Goal: Task Accomplishment & Management: Complete application form

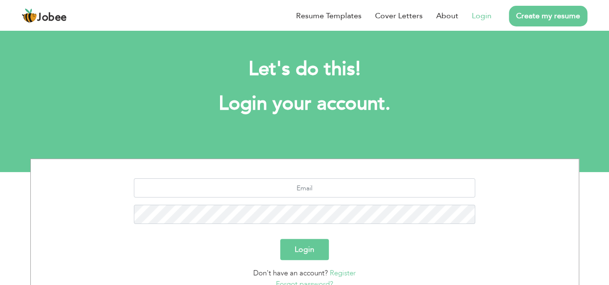
click at [484, 19] on link "Login" at bounding box center [482, 16] width 20 height 12
click at [484, 17] on link "Login" at bounding box center [482, 16] width 20 height 12
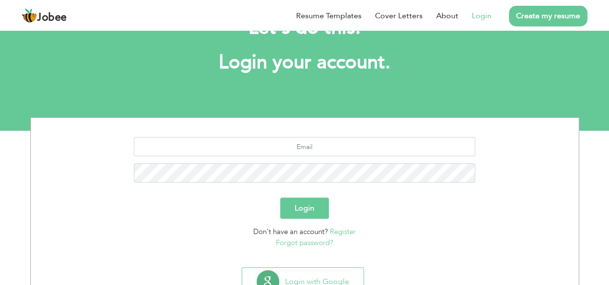
scroll to position [80, 0]
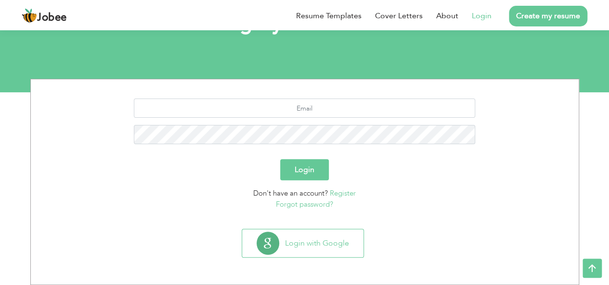
drag, startPoint x: 483, startPoint y: 18, endPoint x: 497, endPoint y: 26, distance: 16.2
click at [497, 26] on ul "Resume Templates Cover Letters About Login Create my resume" at bounding box center [435, 15] width 305 height 25
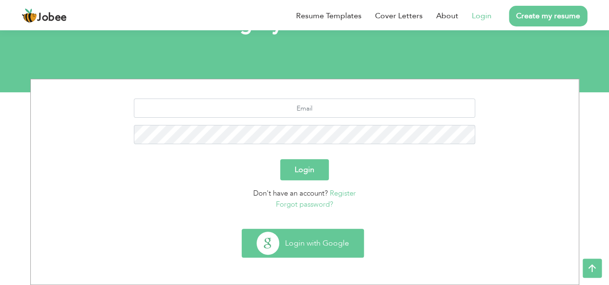
click at [320, 241] on button "Login with Google" at bounding box center [302, 244] width 121 height 28
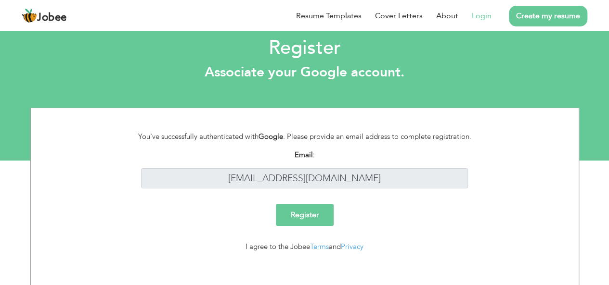
scroll to position [17, 0]
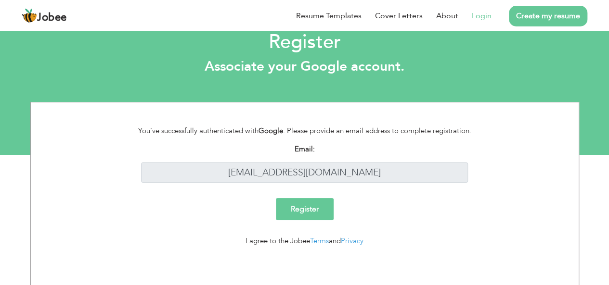
click at [299, 210] on input "Register" at bounding box center [305, 209] width 58 height 22
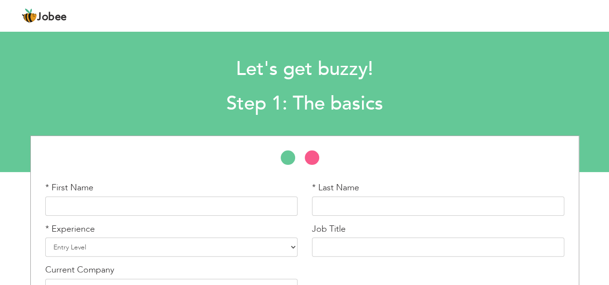
scroll to position [63, 0]
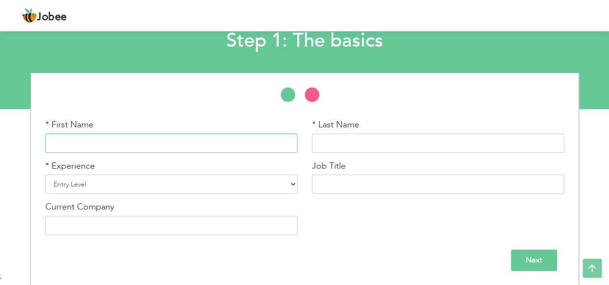
click at [179, 145] on input "text" at bounding box center [171, 143] width 252 height 19
type input "[PERSON_NAME]"
click at [340, 143] on input "text" at bounding box center [438, 143] width 252 height 19
click at [334, 142] on input "Ur REhman" at bounding box center [438, 143] width 252 height 19
type input "Ur Rehman"
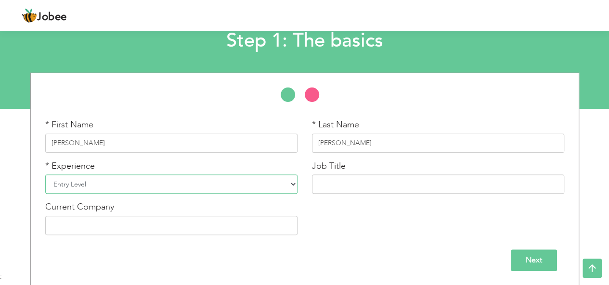
click at [105, 183] on select "Entry Level Less than 1 Year 1 Year 2 Years 3 Years 4 Years 5 Years 6 Years 7 Y…" at bounding box center [171, 184] width 252 height 19
select select "4"
click at [45, 175] on select "Entry Level Less than 1 Year 1 Year 2 Years 3 Years 4 Years 5 Years 6 Years 7 Y…" at bounding box center [171, 184] width 252 height 19
click at [341, 185] on input "text" at bounding box center [438, 184] width 252 height 19
type input "S"
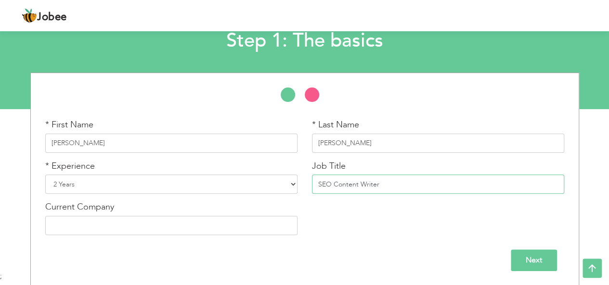
type input "SEO Content Writer"
click at [139, 229] on input "text" at bounding box center [171, 225] width 252 height 19
type input "e"
type input "eQuranekareem"
click at [526, 260] on input "Next" at bounding box center [534, 261] width 46 height 22
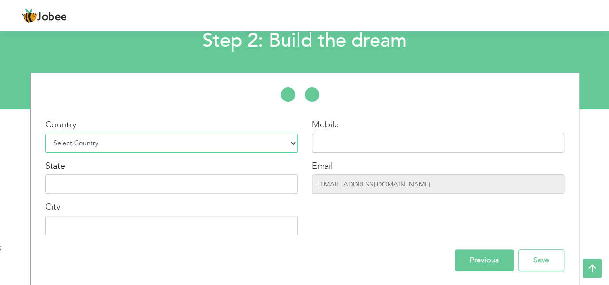
click at [291, 144] on select "Select Country Afghanistan Albania Algeria American Samoa Andorra Angola Anguil…" at bounding box center [171, 143] width 252 height 19
select select "166"
click at [45, 134] on select "Select Country Afghanistan Albania Algeria American Samoa Andorra Angola Anguil…" at bounding box center [171, 143] width 252 height 19
click at [365, 148] on input "text" at bounding box center [438, 143] width 252 height 19
type input "03491055266"
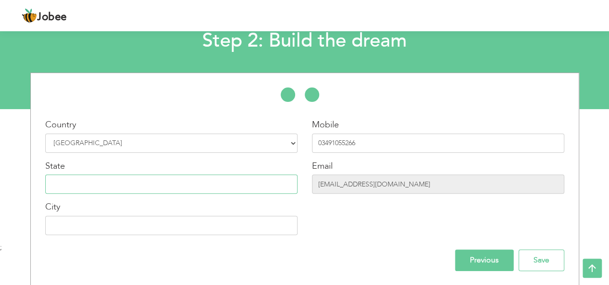
click at [241, 184] on input "text" at bounding box center [171, 184] width 252 height 19
type input "Punjab"
click at [146, 221] on input "text" at bounding box center [171, 225] width 252 height 19
type input "Rawalpindi"
click at [544, 266] on input "Save" at bounding box center [542, 261] width 46 height 22
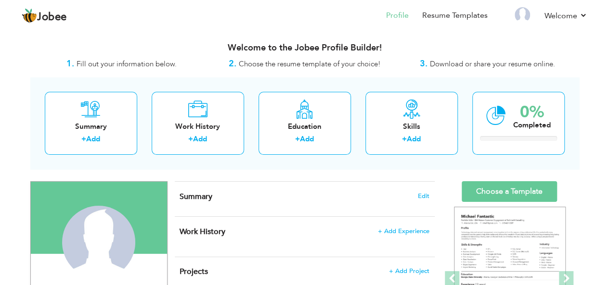
click at [202, 194] on span "Summary" at bounding box center [196, 197] width 33 height 11
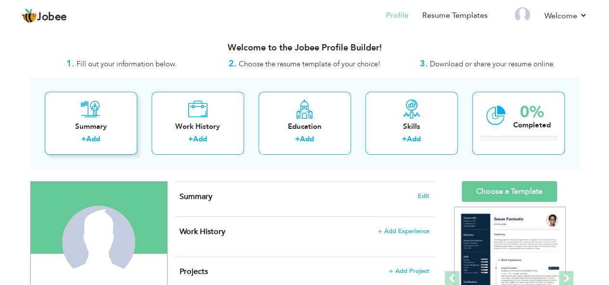
click at [106, 122] on div "Summary" at bounding box center [90, 127] width 77 height 10
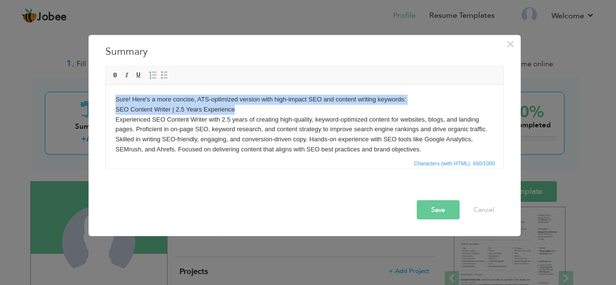
drag, startPoint x: 236, startPoint y: 110, endPoint x: 111, endPoint y: 100, distance: 125.1
click at [111, 100] on html "Sure! Here's a more concise, ATS-optimized version with high-impact SEO and con…" at bounding box center [304, 124] width 398 height 79
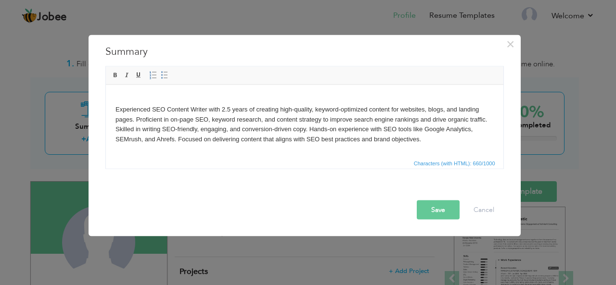
click at [114, 105] on html "Experienced SEO Content Writer with 2.5 years of creating high-quality, keyword…" at bounding box center [304, 119] width 398 height 69
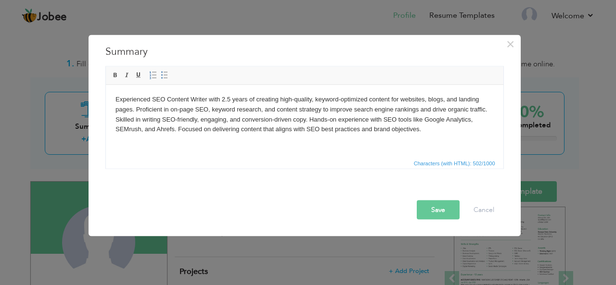
click at [439, 211] on button "Save" at bounding box center [438, 209] width 43 height 19
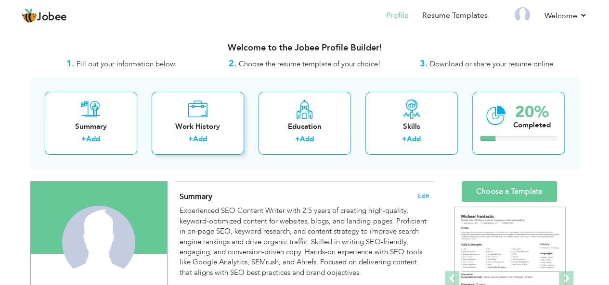
click at [195, 118] on icon at bounding box center [198, 109] width 20 height 19
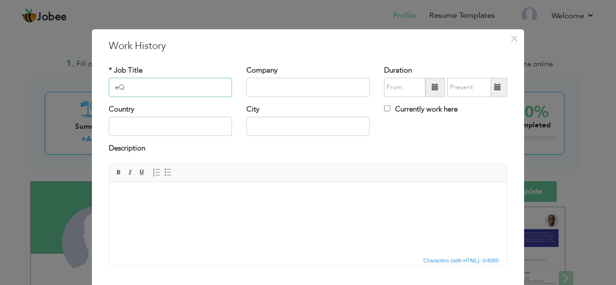
type input "e"
type input "Content Writer"
click at [254, 90] on input "text" at bounding box center [308, 87] width 123 height 19
type input "eLearning Campus"
click at [404, 90] on input "08/2025" at bounding box center [404, 87] width 41 height 19
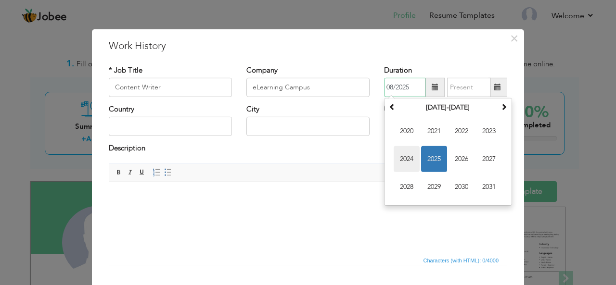
click at [402, 161] on span "2024" at bounding box center [407, 159] width 26 height 26
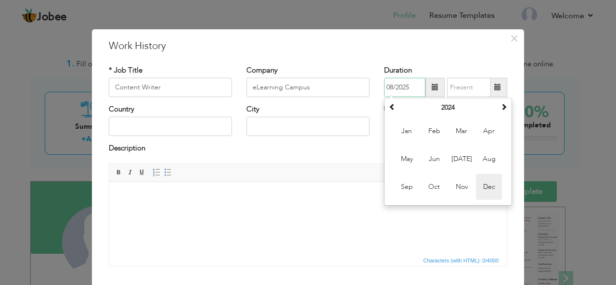
click at [482, 194] on span "Dec" at bounding box center [489, 187] width 26 height 26
type input "12/2024"
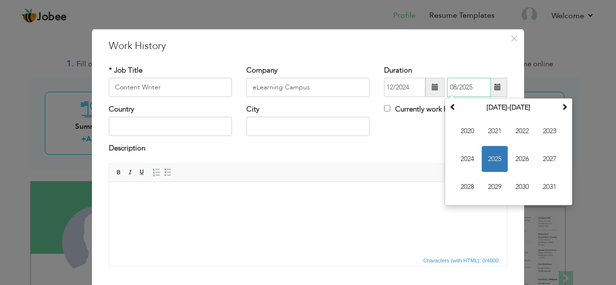
click at [456, 89] on input "08/2025" at bounding box center [469, 87] width 44 height 19
type input "08/2025"
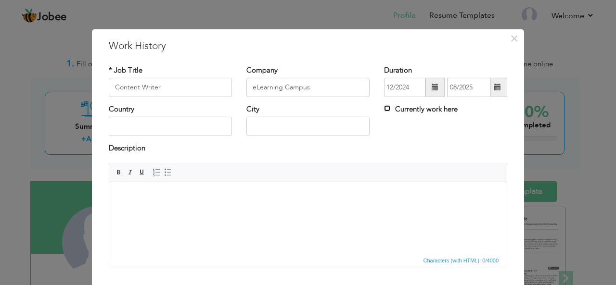
click at [384, 110] on input "Currently work here" at bounding box center [387, 108] width 6 height 6
checkbox input "true"
click at [434, 127] on div "Country City Currently work here" at bounding box center [308, 123] width 413 height 39
click at [197, 126] on input "text" at bounding box center [170, 126] width 123 height 19
click at [114, 127] on input "[GEOGRAPHIC_DATA]" at bounding box center [170, 126] width 123 height 19
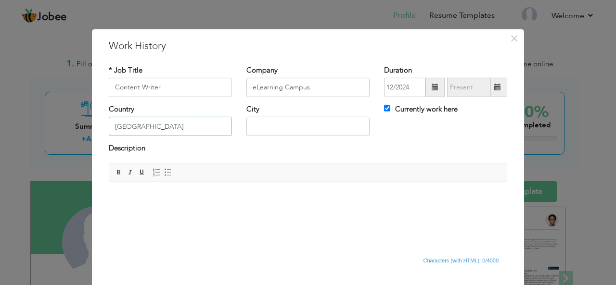
type input "[GEOGRAPHIC_DATA]"
click at [267, 125] on input "text" at bounding box center [308, 126] width 123 height 19
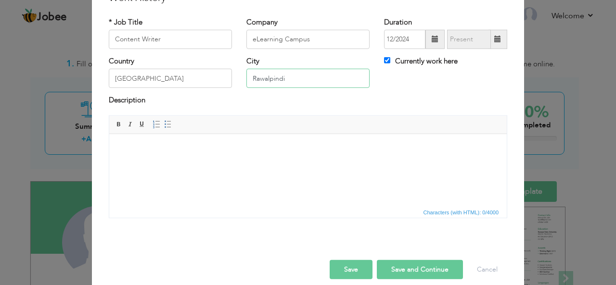
scroll to position [58, 0]
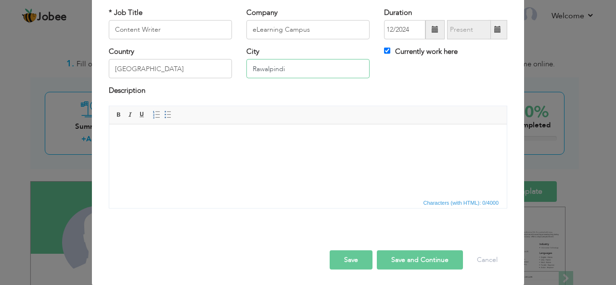
type input "Rawalpindi"
click at [395, 32] on input "12/2024" at bounding box center [404, 29] width 41 height 19
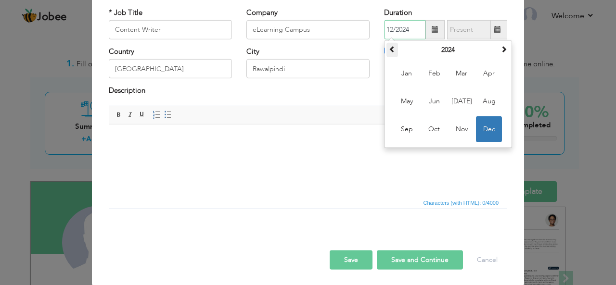
click at [391, 47] on span at bounding box center [392, 49] width 7 height 7
click at [486, 103] on span "Aug" at bounding box center [489, 102] width 26 height 26
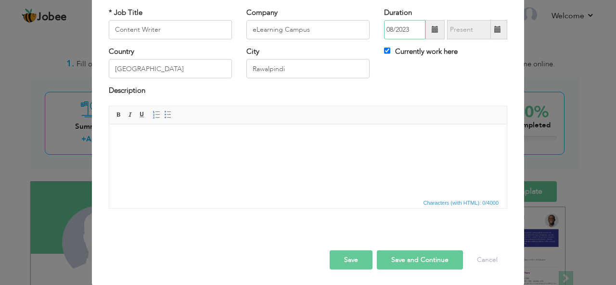
click at [392, 33] on input "08/2023" at bounding box center [404, 29] width 41 height 19
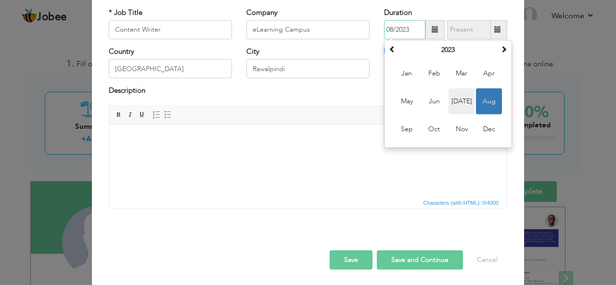
click at [454, 100] on span "[DATE]" at bounding box center [462, 102] width 26 height 26
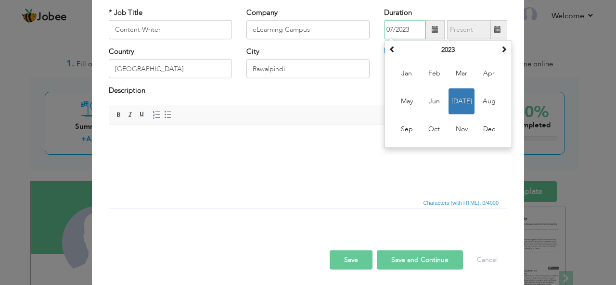
click at [394, 28] on input "07/2023" at bounding box center [404, 29] width 41 height 19
click at [449, 71] on span "Mar" at bounding box center [462, 74] width 26 height 26
type input "03/2023"
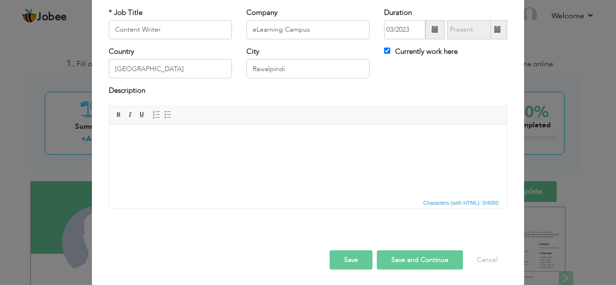
click at [402, 87] on div "Description" at bounding box center [308, 92] width 399 height 13
click at [398, 258] on button "Save and Continue" at bounding box center [420, 260] width 86 height 19
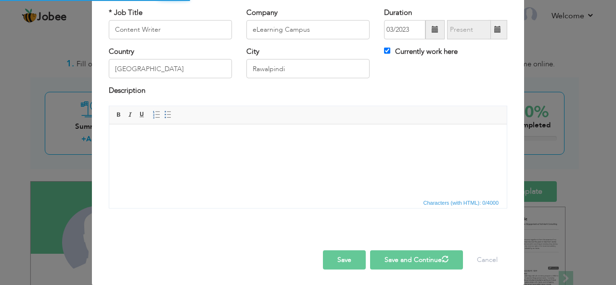
checkbox input "false"
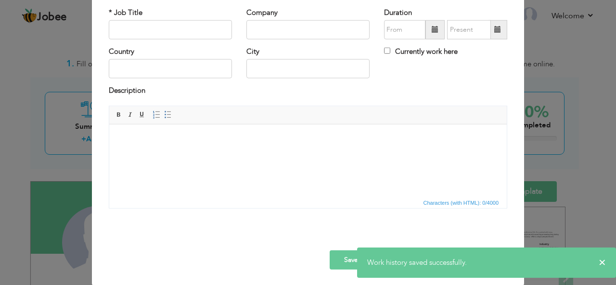
click at [289, 154] on html at bounding box center [308, 138] width 398 height 29
click at [532, 161] on div "× Work History * Job Title Company Duration Currently work here Country" at bounding box center [308, 142] width 616 height 285
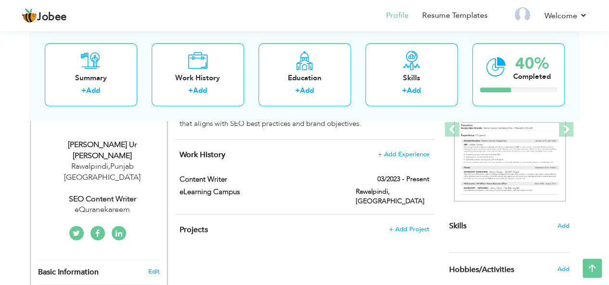
scroll to position [96, 0]
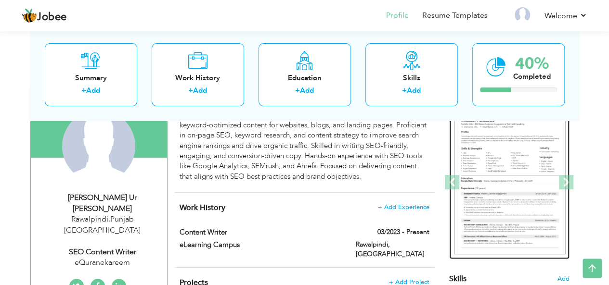
click at [502, 156] on img at bounding box center [510, 183] width 112 height 144
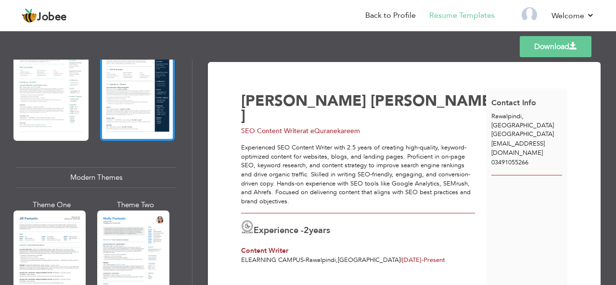
scroll to position [241, 0]
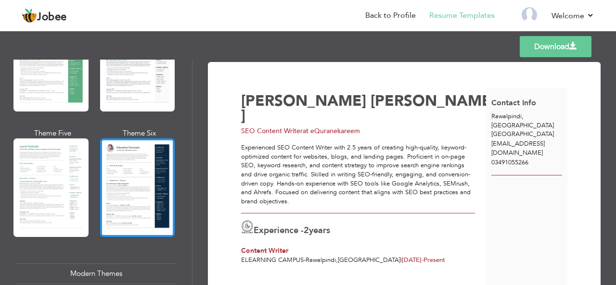
click at [118, 190] on div at bounding box center [137, 188] width 75 height 99
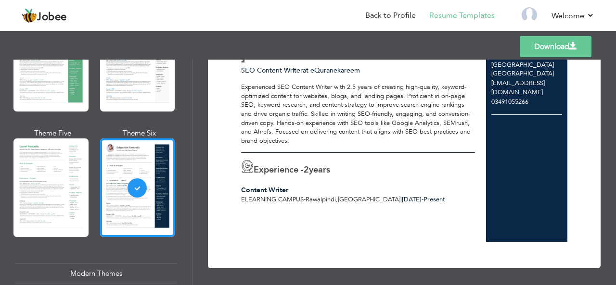
scroll to position [64, 0]
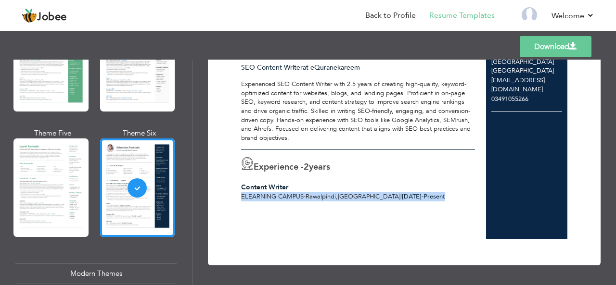
drag, startPoint x: 239, startPoint y: 182, endPoint x: 425, endPoint y: 182, distance: 185.8
click at [425, 182] on div "Experience - 2 years Content Writer eLearning Campus - Rawalpindi , Pakistan | …" at bounding box center [358, 175] width 245 height 51
click at [425, 193] on div "eLearning Campus - Rawalpindi , Pakistan | Mar 2023 - Present" at bounding box center [358, 197] width 234 height 9
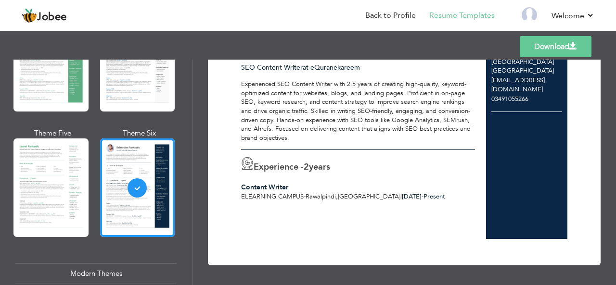
click at [249, 197] on div "Aziz Ur Rehman SEO Content Writer at eQuranekareem Experience - 2 years Content…" at bounding box center [363, 132] width 245 height 214
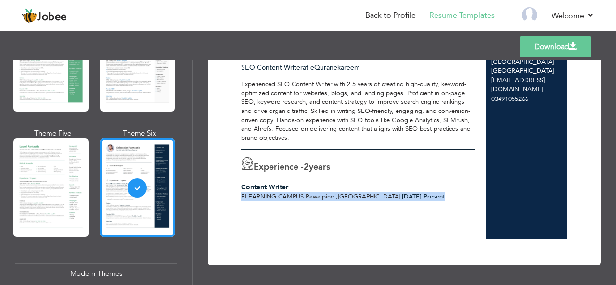
drag, startPoint x: 237, startPoint y: 182, endPoint x: 427, endPoint y: 180, distance: 189.7
click at [427, 180] on div "Experience - 2 years Content Writer eLearning Campus - Rawalpindi , Pakistan | …" at bounding box center [358, 175] width 245 height 51
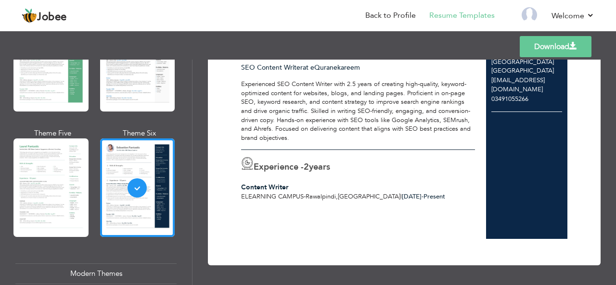
drag, startPoint x: 249, startPoint y: 194, endPoint x: 365, endPoint y: 192, distance: 115.6
click at [365, 192] on div "Aziz Ur Rehman SEO Content Writer at eQuranekareem Experience - 2 years Content…" at bounding box center [363, 132] width 245 height 214
drag, startPoint x: 260, startPoint y: 216, endPoint x: 300, endPoint y: 215, distance: 40.5
click at [300, 215] on div "Aziz Ur Rehman SEO Content Writer at eQuranekareem Experience - 2 years Content…" at bounding box center [363, 132] width 245 height 214
drag, startPoint x: 262, startPoint y: 232, endPoint x: 321, endPoint y: 229, distance: 58.3
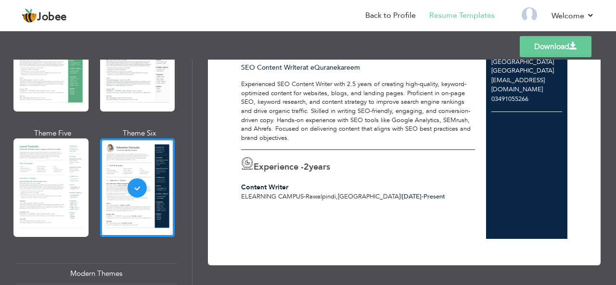
click at [321, 229] on div "Aziz Ur Rehman SEO Content Writer at eQuranekareem Experience - 2 years Content…" at bounding box center [363, 132] width 245 height 214
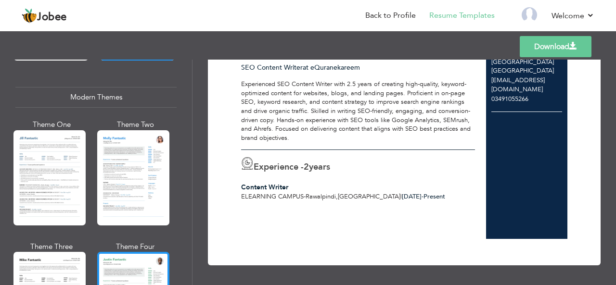
scroll to position [481, 0]
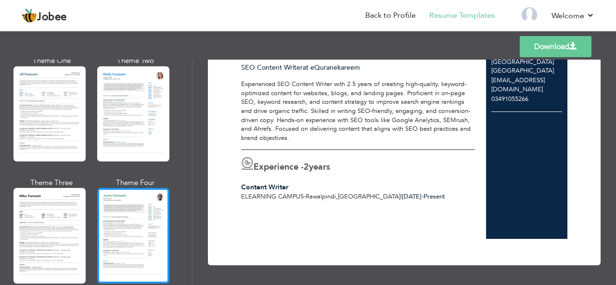
click at [118, 205] on div at bounding box center [133, 235] width 72 height 95
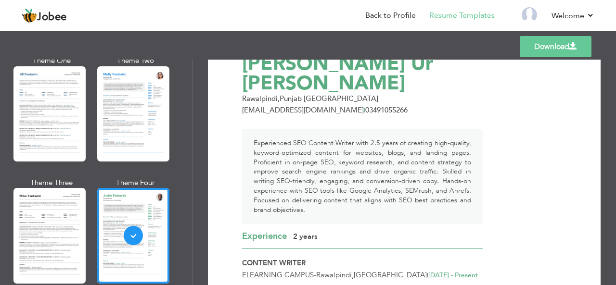
scroll to position [59, 0]
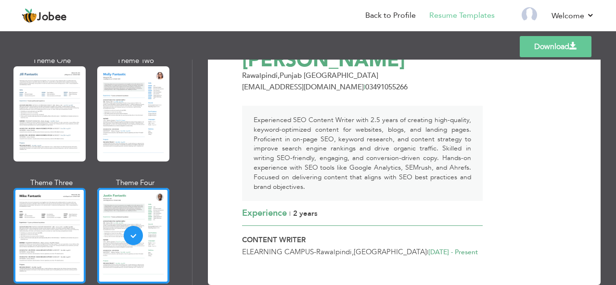
click at [67, 243] on div at bounding box center [49, 235] width 72 height 95
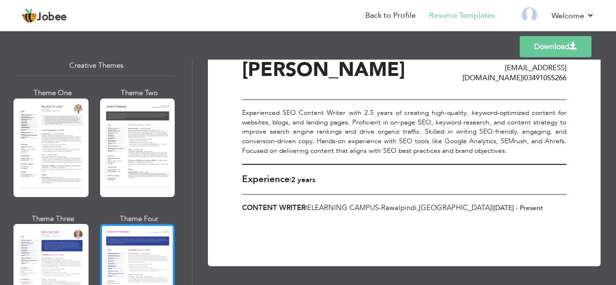
scroll to position [1300, 0]
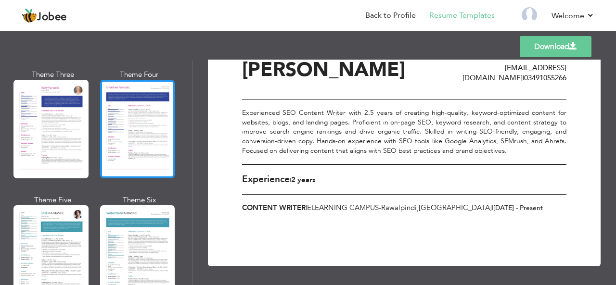
click at [118, 147] on div at bounding box center [137, 129] width 75 height 99
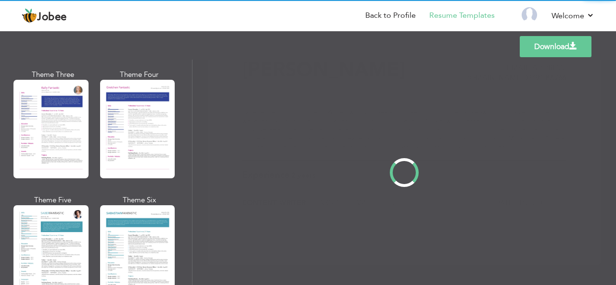
click at [130, 232] on div "Professional Themes Theme One Theme Two Theme Three Theme Four" at bounding box center [308, 173] width 616 height 226
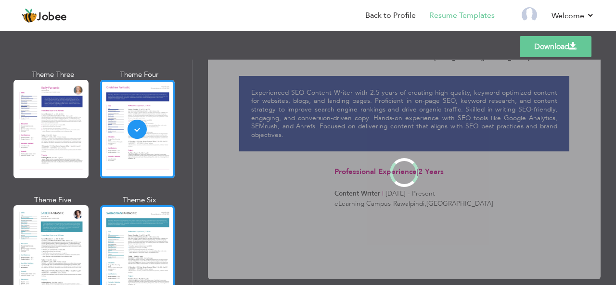
scroll to position [0, 0]
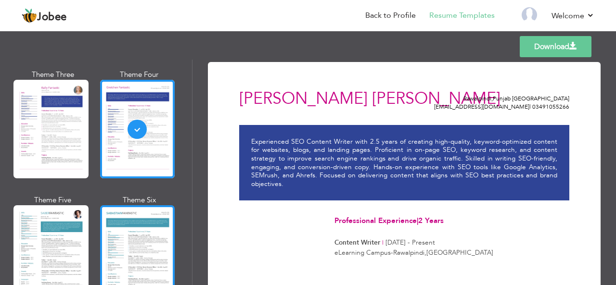
click at [142, 241] on div at bounding box center [137, 255] width 75 height 99
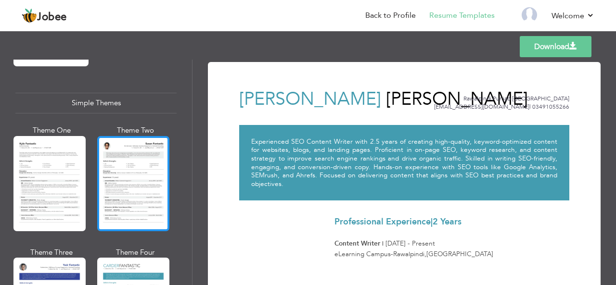
scroll to position [1737, 0]
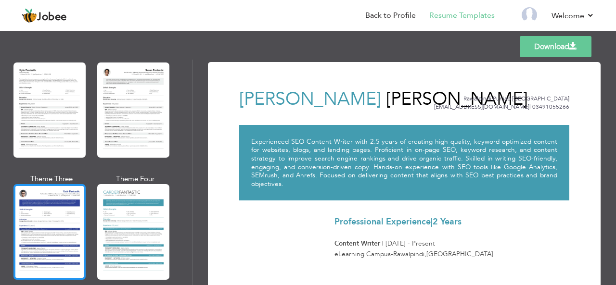
click at [72, 218] on div at bounding box center [49, 231] width 72 height 95
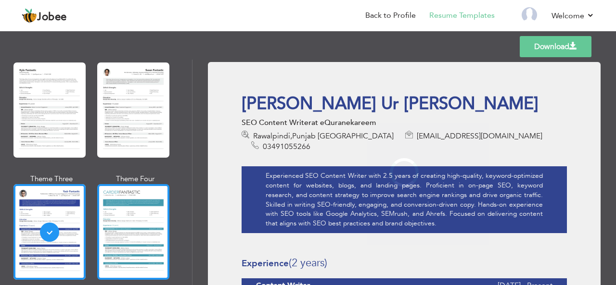
click at [123, 218] on div at bounding box center [133, 231] width 72 height 95
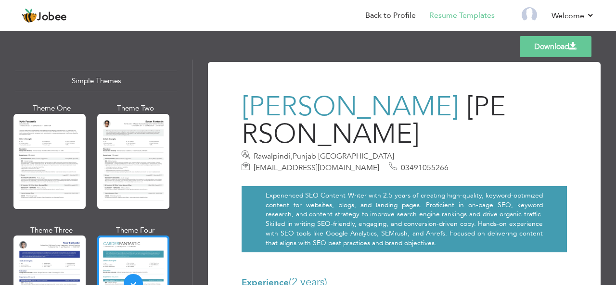
scroll to position [1593, 0]
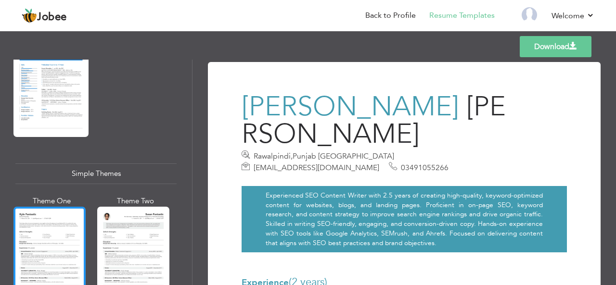
click at [70, 233] on div at bounding box center [49, 254] width 72 height 95
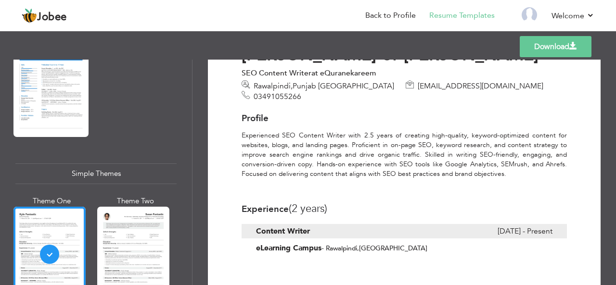
scroll to position [0, 0]
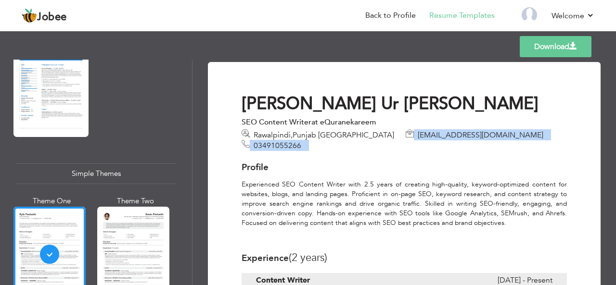
drag, startPoint x: 365, startPoint y: 135, endPoint x: 500, endPoint y: 134, distance: 135.3
click at [518, 132] on div "Rawalpindi , Punjab Pakistan azizjiics@gmail.com 03491055266" at bounding box center [404, 140] width 325 height 21
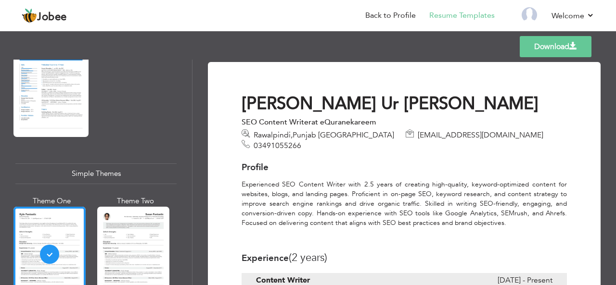
click at [316, 138] on span "Rawalpindi , Punjab Pakistan" at bounding box center [324, 135] width 141 height 11
click at [314, 138] on span "Rawalpindi , Punjab Pakistan" at bounding box center [324, 135] width 141 height 11
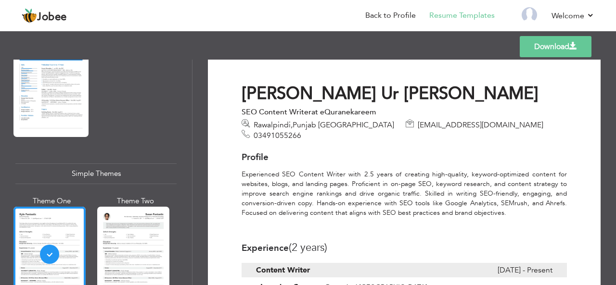
scroll to position [58, 0]
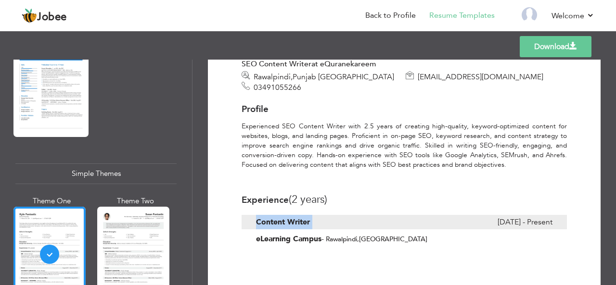
drag, startPoint x: 489, startPoint y: 212, endPoint x: 552, endPoint y: 209, distance: 63.1
click at [552, 215] on div "Content Writer March 2023 - Present" at bounding box center [404, 222] width 325 height 14
click at [311, 215] on div "Content Writer" at bounding box center [355, 222] width 198 height 14
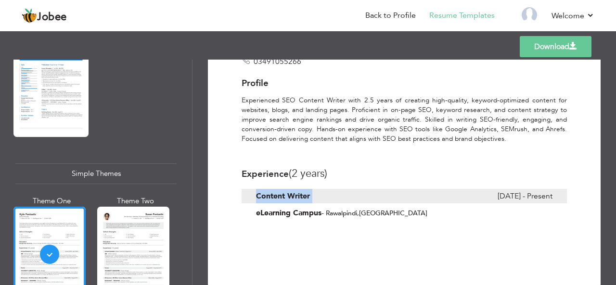
scroll to position [106, 0]
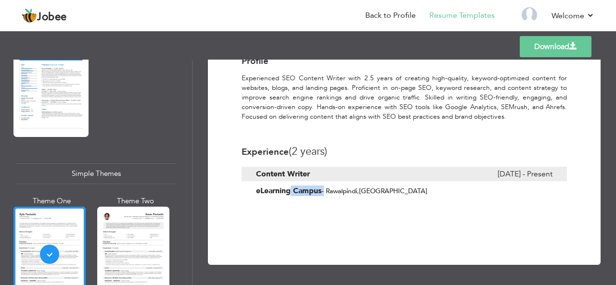
drag, startPoint x: 255, startPoint y: 179, endPoint x: 290, endPoint y: 179, distance: 35.1
click at [290, 186] on div "eLearning Campus - Rawalpindi , Pakistan" at bounding box center [404, 191] width 325 height 10
click at [293, 186] on b "eLearning Campus" at bounding box center [288, 191] width 65 height 11
click at [284, 192] on div "Aziz Ur Rehman SEO Content Writer at eQuranekareem Rawalpindi , Punjab Pakistan…" at bounding box center [404, 96] width 340 height 218
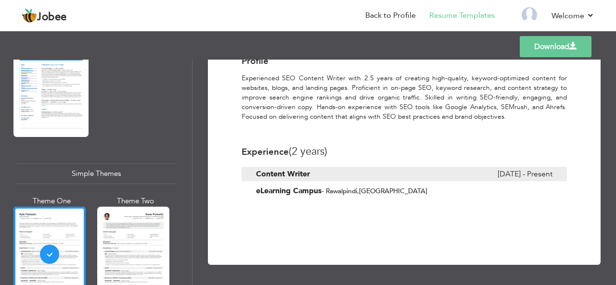
drag, startPoint x: 285, startPoint y: 192, endPoint x: 311, endPoint y: 194, distance: 26.5
click at [311, 194] on div "Download Aziz Ur Rehman SEO Content Writer at eQuranekareem Rawalpindi , Punjab…" at bounding box center [404, 110] width 359 height 285
click at [301, 217] on div "Download Aziz Ur Rehman SEO Content Writer at eQuranekareem Rawalpindi , Punjab…" at bounding box center [404, 110] width 359 height 285
click at [309, 39] on div "Templates Download" at bounding box center [308, 46] width 616 height 31
